Goal: Transaction & Acquisition: Purchase product/service

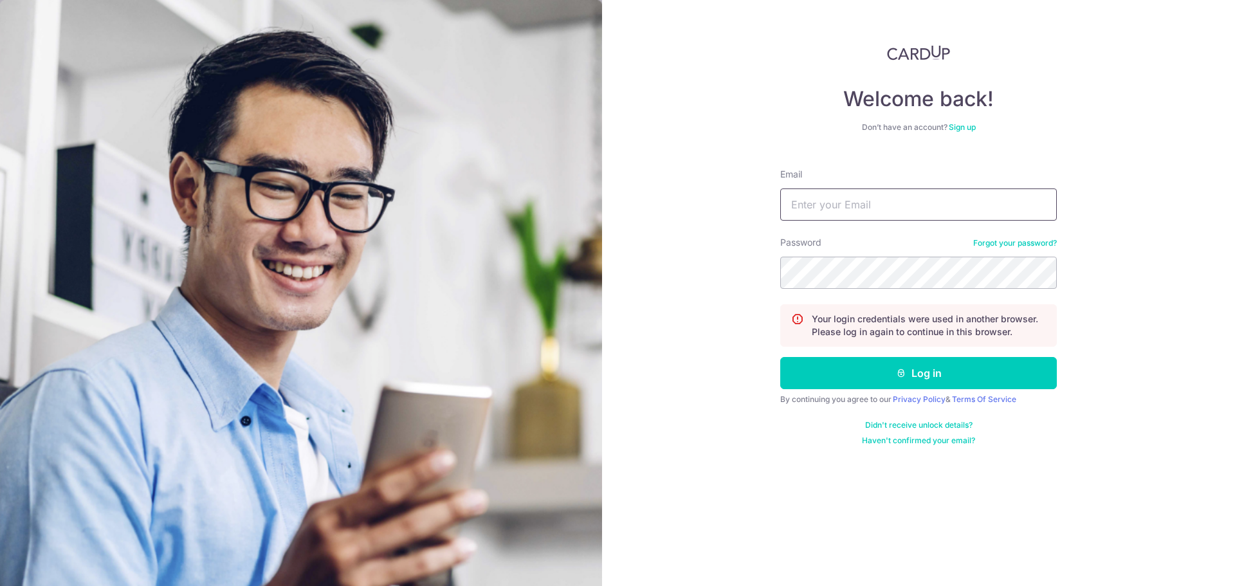
click at [851, 206] on input "Email" at bounding box center [918, 204] width 277 height 32
type input "[EMAIL_ADDRESS][DOMAIN_NAME]"
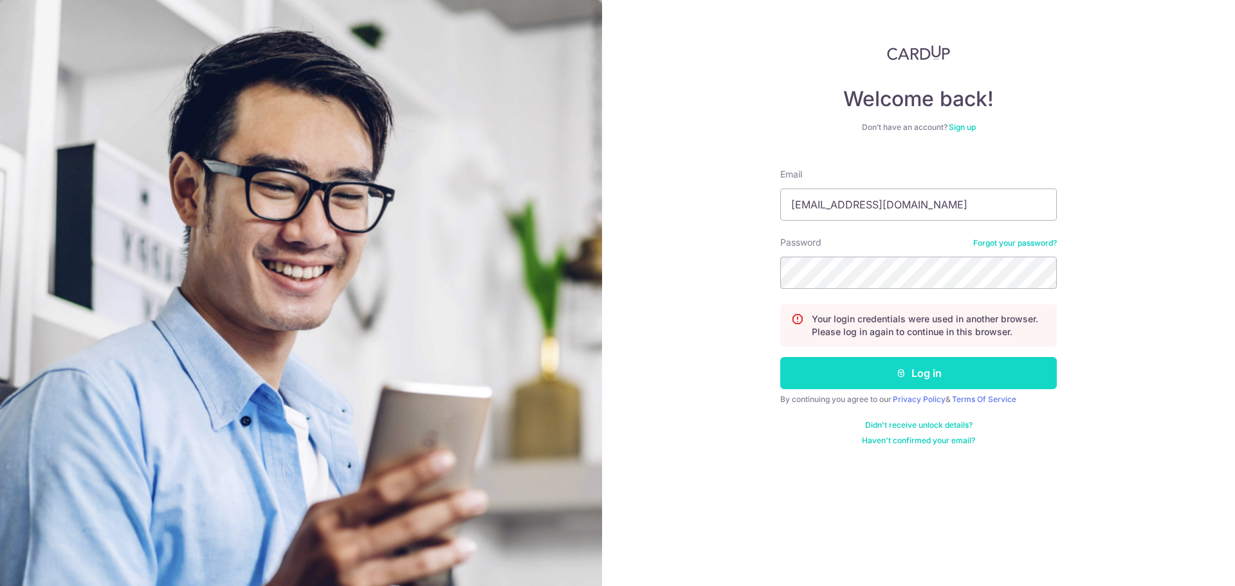
click at [928, 383] on button "Log in" at bounding box center [918, 373] width 277 height 32
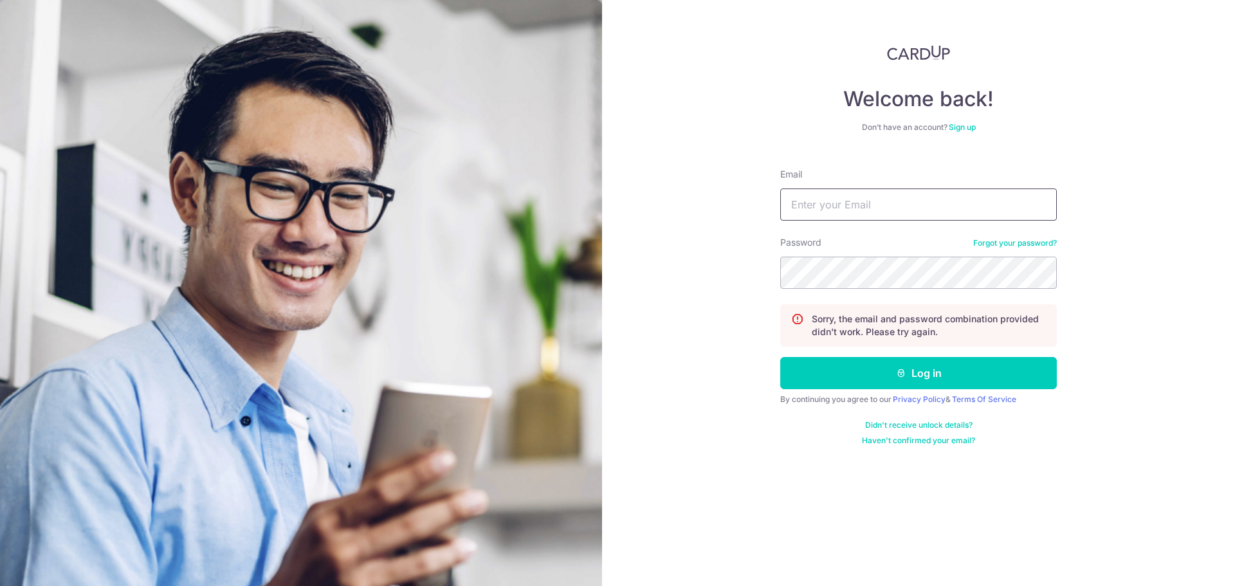
click at [824, 210] on input "Email" at bounding box center [918, 204] width 277 height 32
type input "bangwx@gmail.com"
click at [858, 389] on form "Email bangwx@gmail.com Password Forgot your password? Sorry, the email and pass…" at bounding box center [918, 301] width 277 height 287
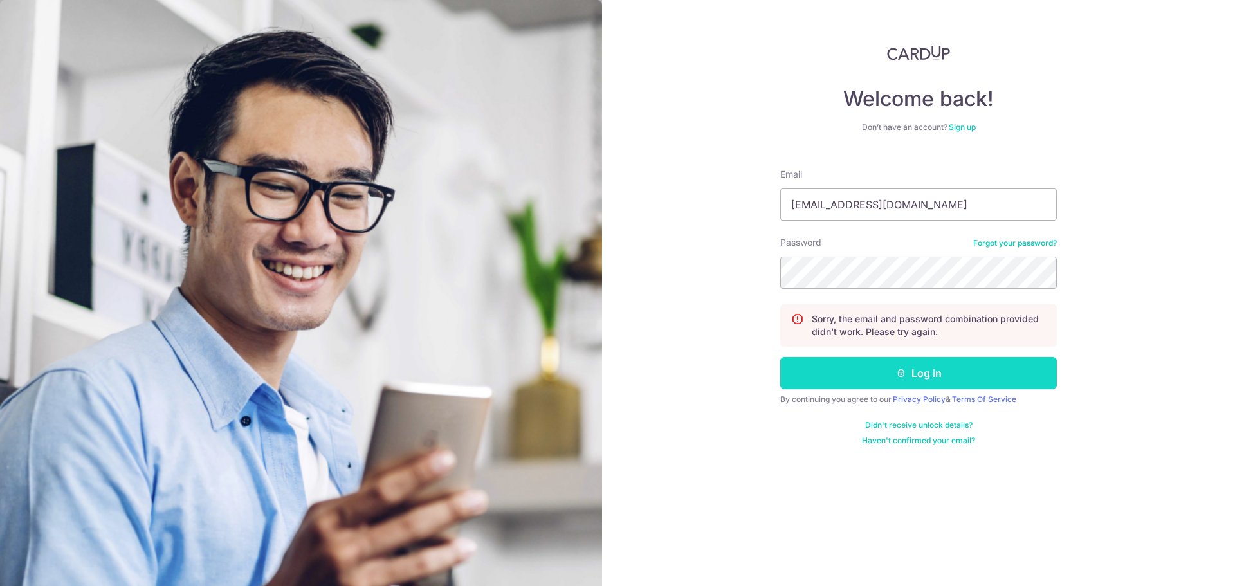
click at [864, 377] on button "Log in" at bounding box center [918, 373] width 277 height 32
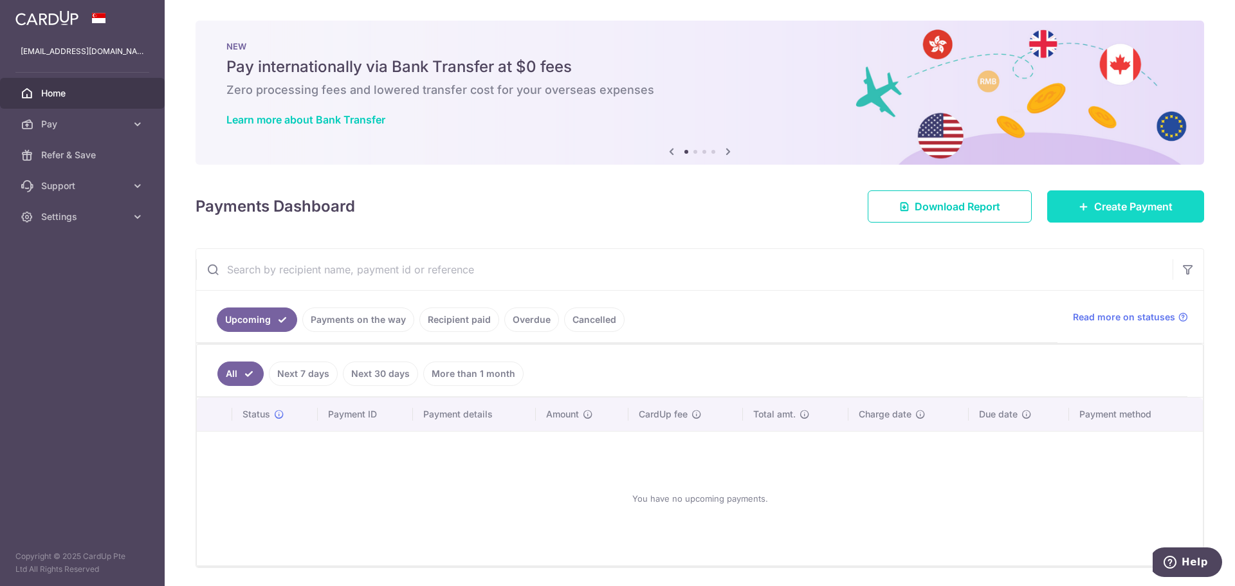
click at [1064, 212] on link "Create Payment" at bounding box center [1125, 206] width 157 height 32
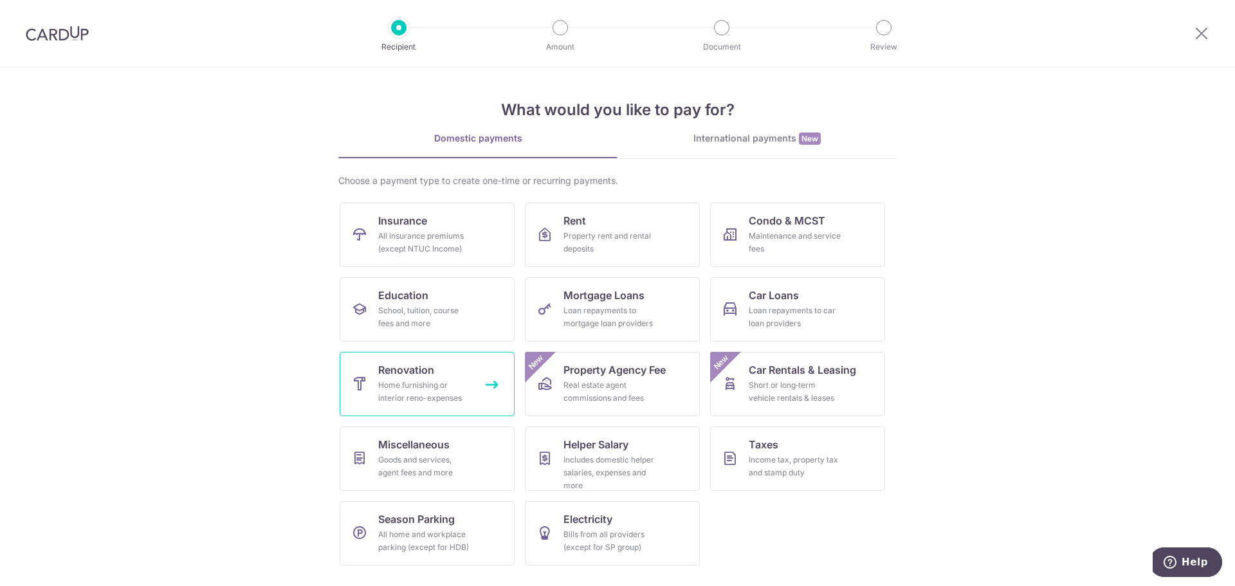
click at [450, 370] on link "Renovation Home furnishing or interior reno-expenses" at bounding box center [427, 384] width 175 height 64
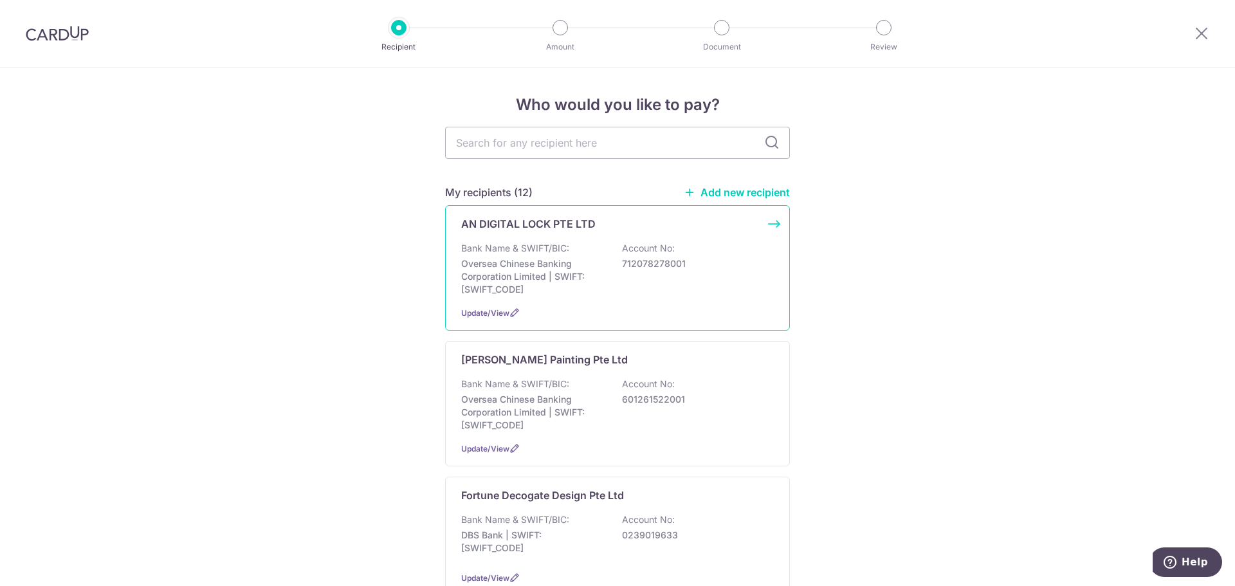
click at [507, 289] on p "Oversea Chinese Banking Corporation Limited | SWIFT: [SWIFT_CODE]" at bounding box center [533, 276] width 144 height 39
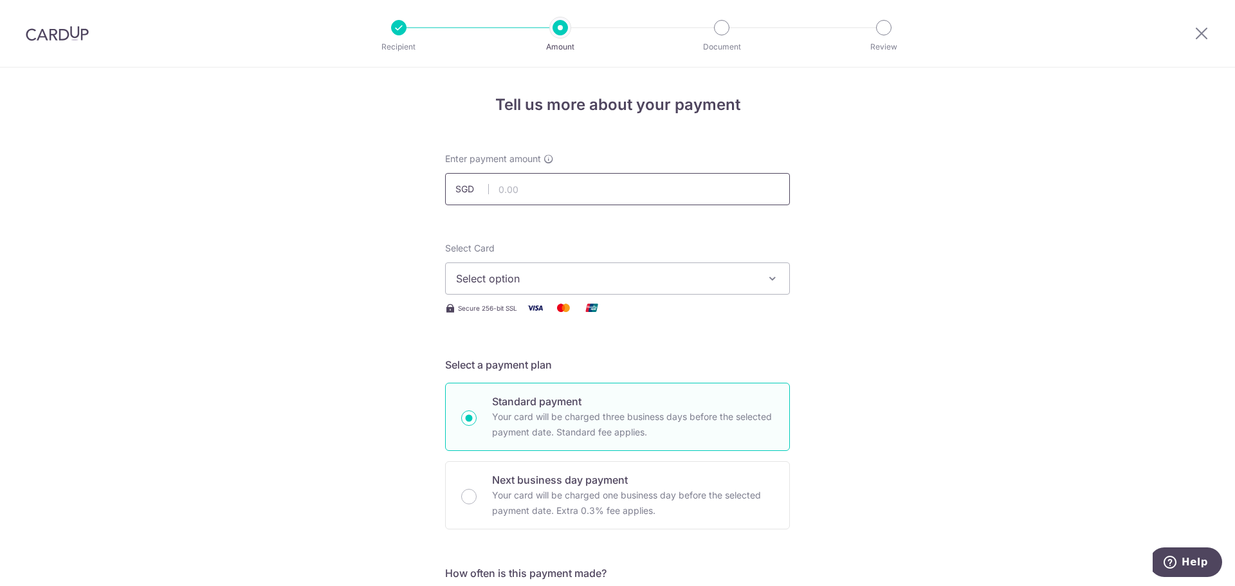
click at [516, 182] on input "text" at bounding box center [617, 189] width 345 height 32
type input "1,620.00"
click at [644, 285] on span "Select option" at bounding box center [606, 278] width 300 height 15
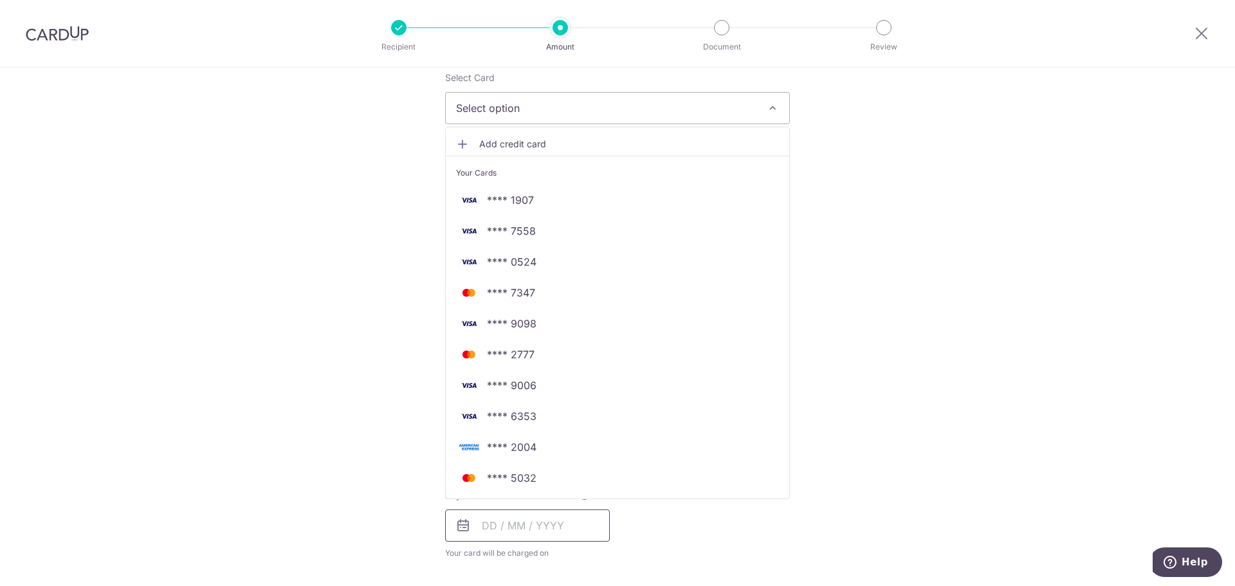
scroll to position [193, 0]
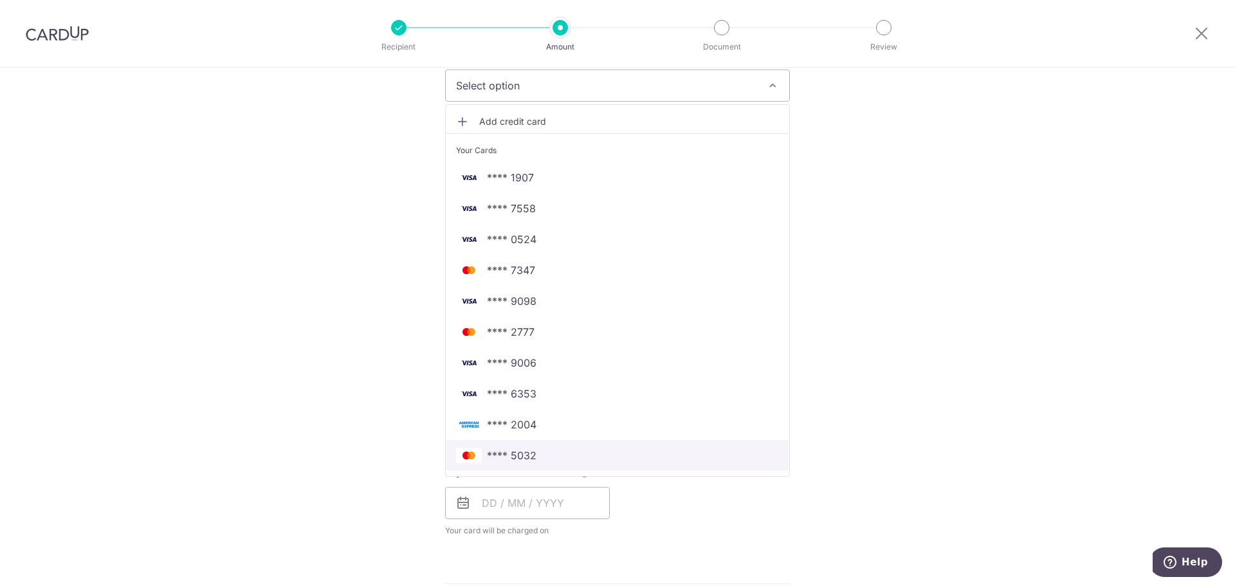
click at [536, 460] on span "**** 5032" at bounding box center [617, 455] width 323 height 15
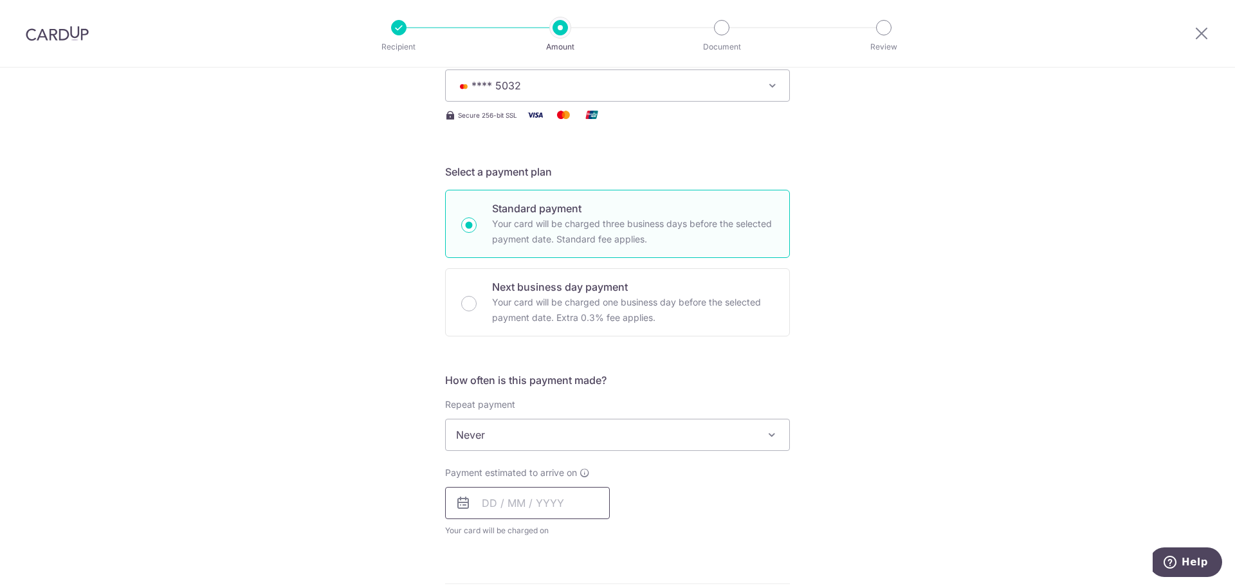
click at [484, 502] on input "text" at bounding box center [527, 503] width 165 height 32
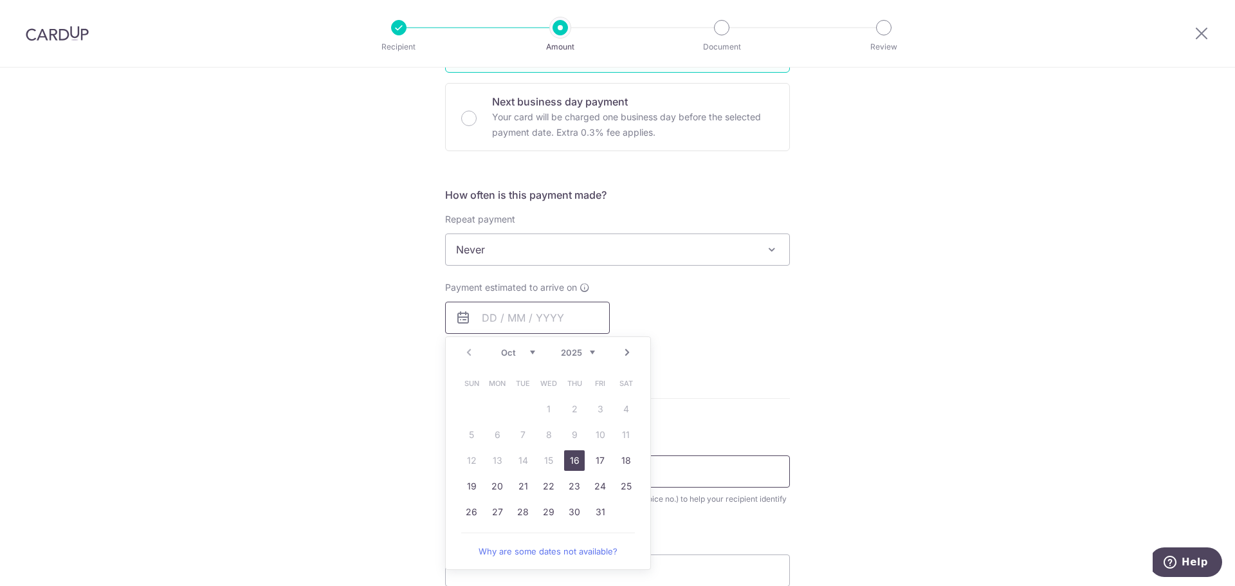
scroll to position [386, 0]
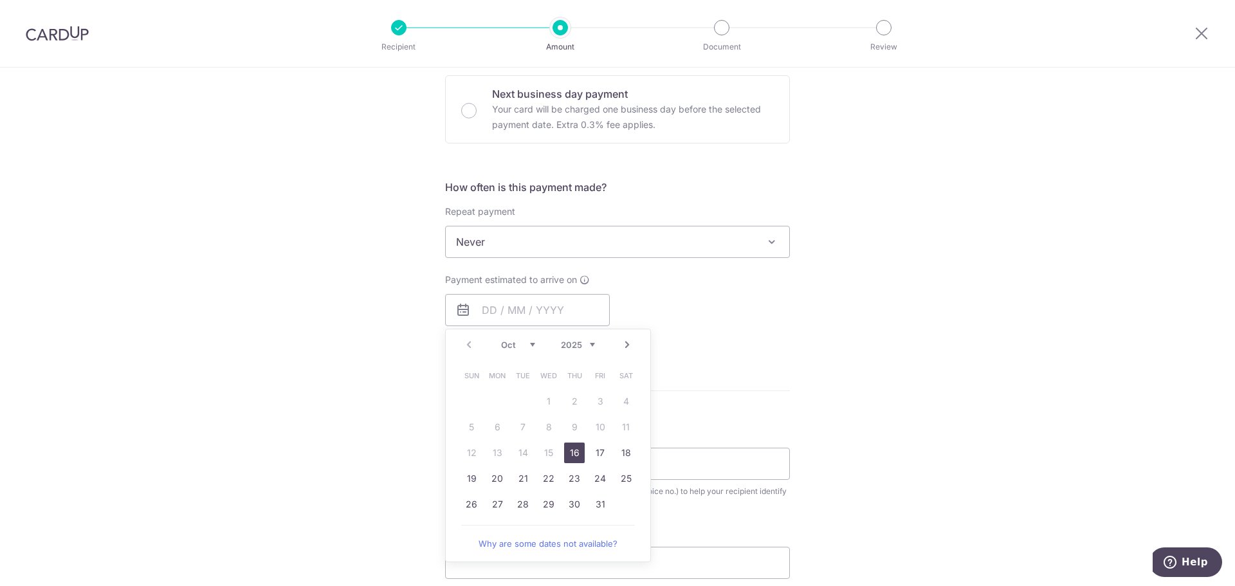
click at [570, 450] on link "16" at bounding box center [574, 452] width 21 height 21
type input "16/10/2025"
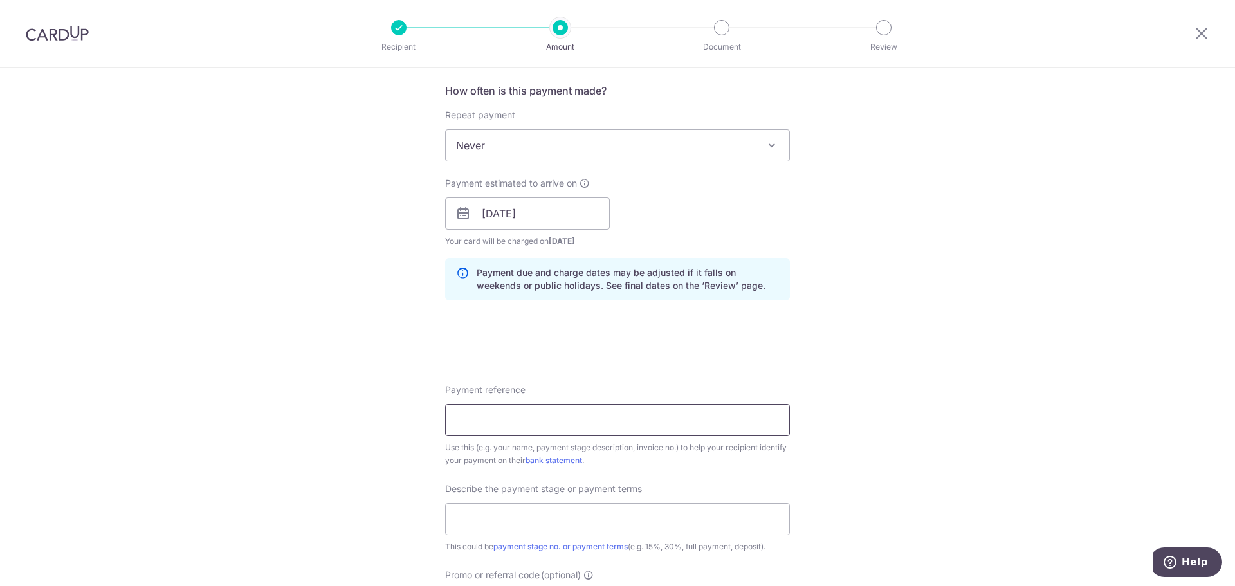
scroll to position [514, 0]
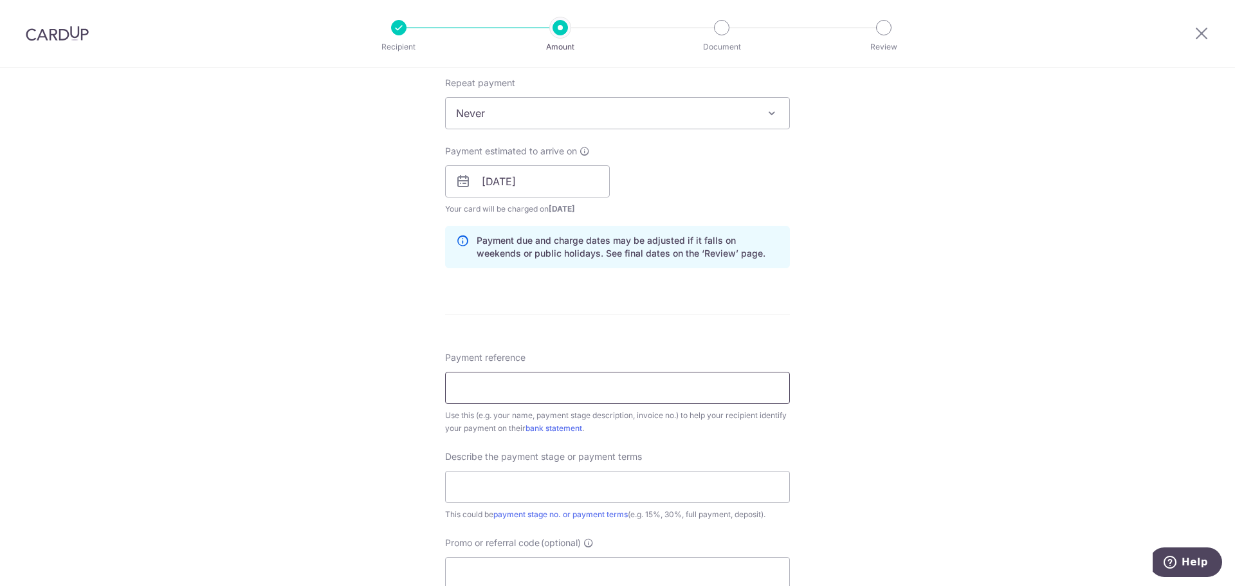
click at [505, 385] on input "Payment reference" at bounding box center [617, 388] width 345 height 32
type input "Benson 445B New Punggol Road 02-740"
click at [538, 479] on input "text" at bounding box center [617, 487] width 345 height 32
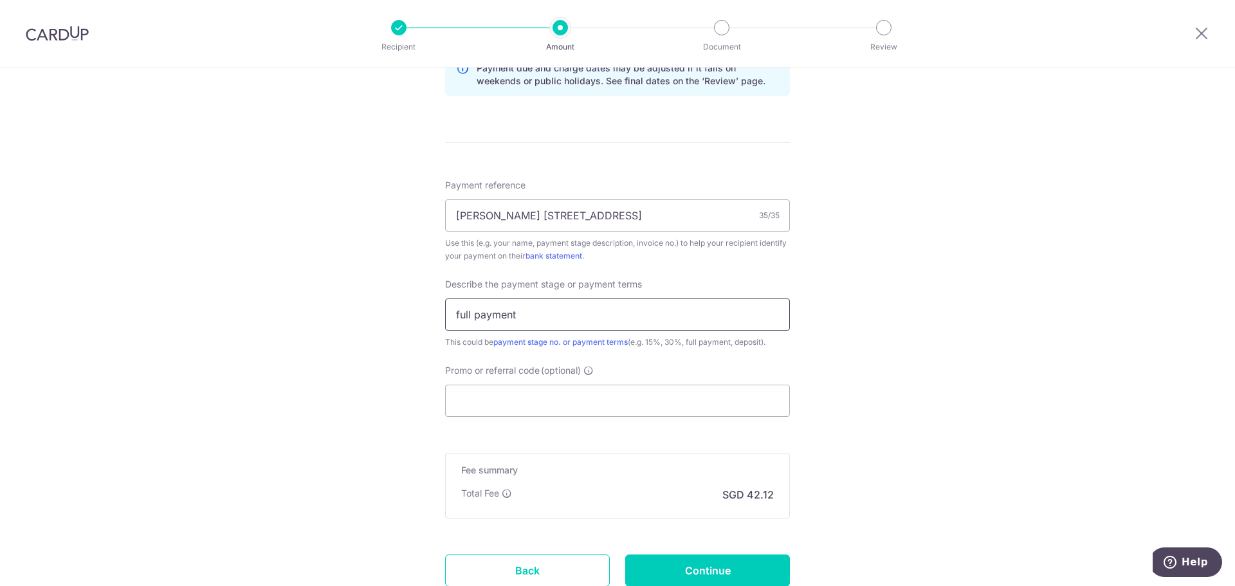
scroll to position [772, 0]
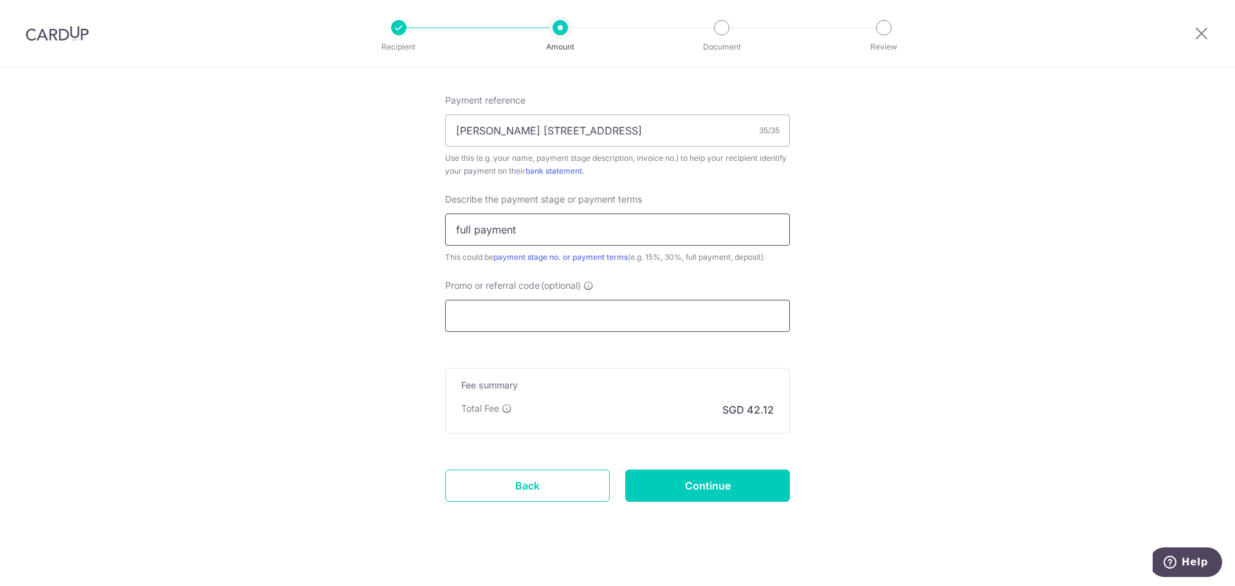
type input "full payment"
click at [587, 313] on input "Promo or referral code (optional)" at bounding box center [617, 316] width 345 height 32
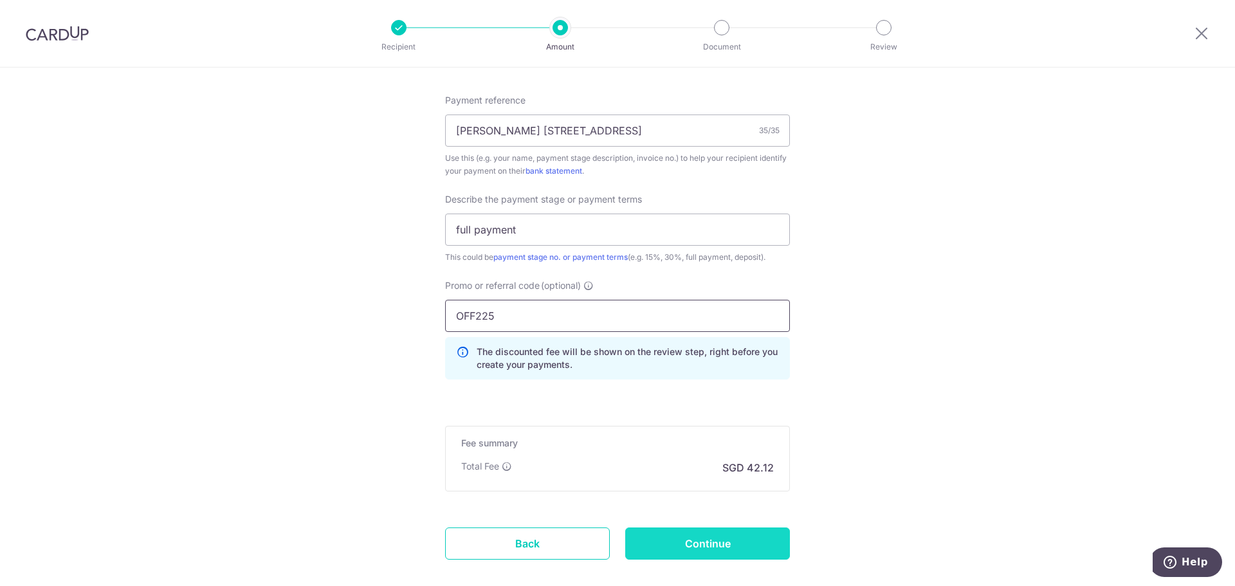
type input "OFF225"
click at [699, 547] on input "Continue" at bounding box center [707, 543] width 165 height 32
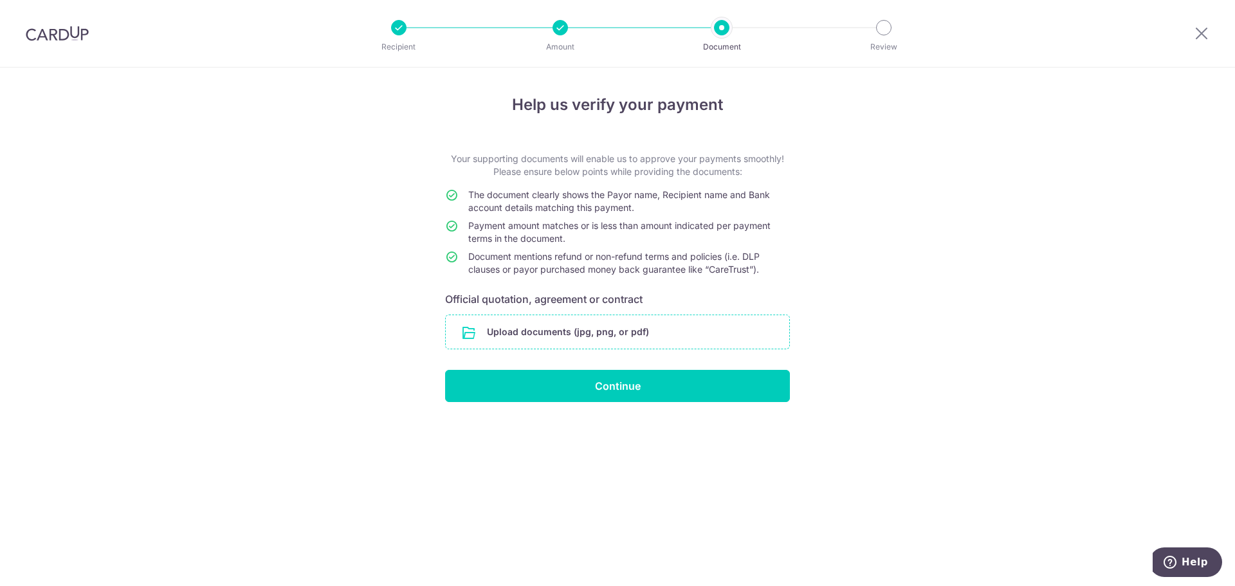
click at [594, 334] on input "file" at bounding box center [617, 331] width 343 height 33
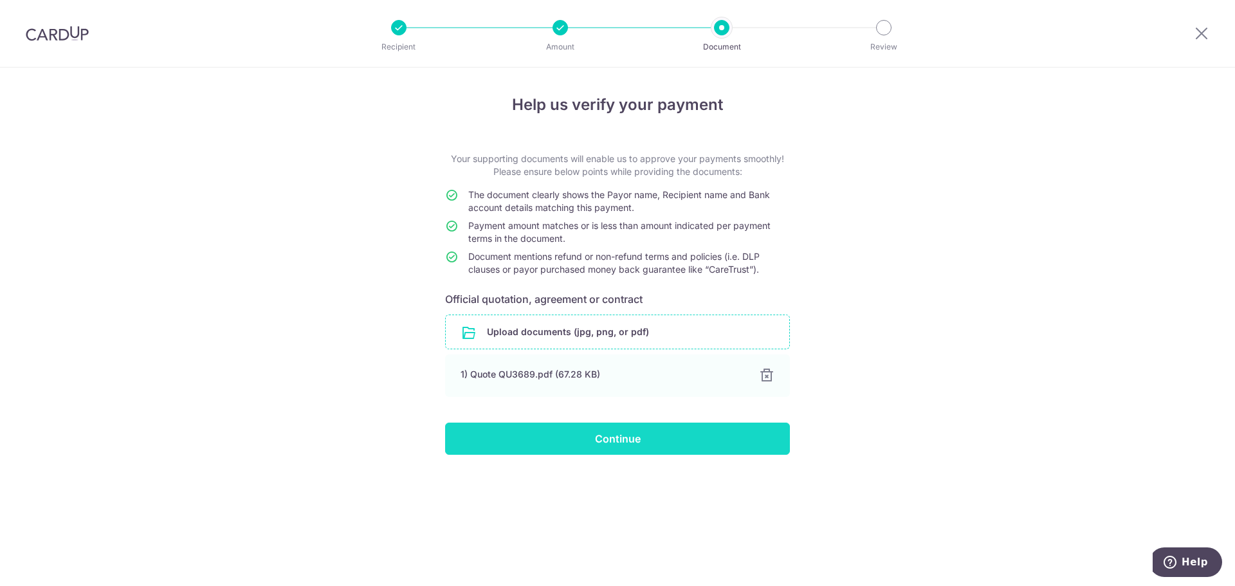
click at [646, 435] on input "Continue" at bounding box center [617, 439] width 345 height 32
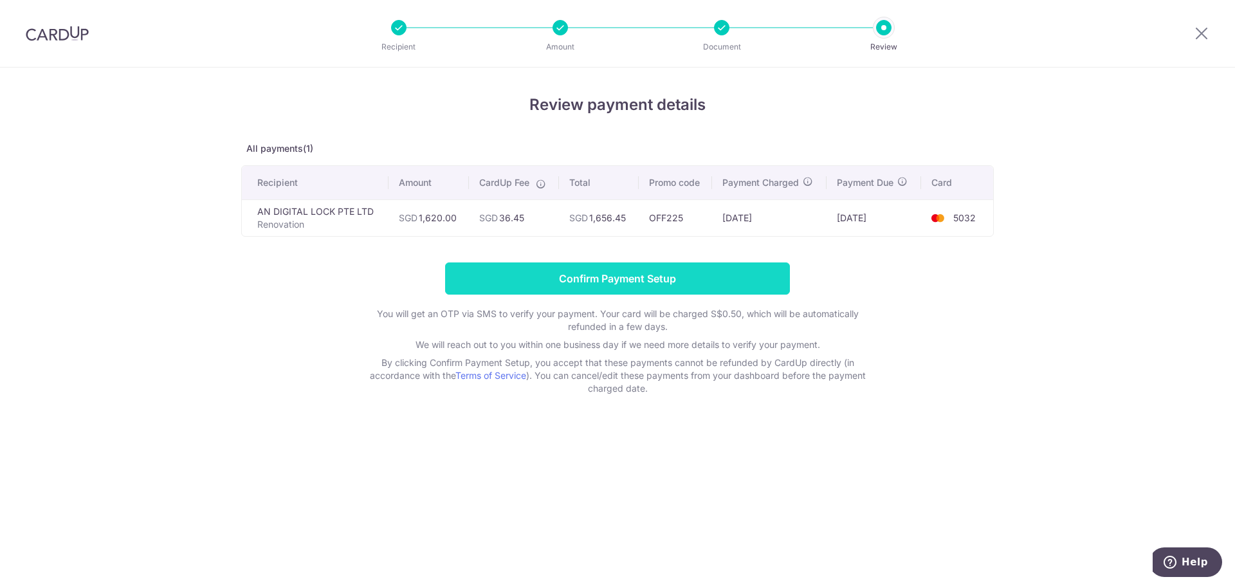
click at [594, 273] on input "Confirm Payment Setup" at bounding box center [617, 278] width 345 height 32
